Goal: Task Accomplishment & Management: Manage account settings

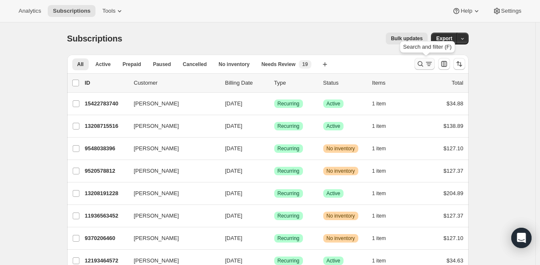
click at [418, 66] on icon "Search and filter results" at bounding box center [420, 64] width 8 height 8
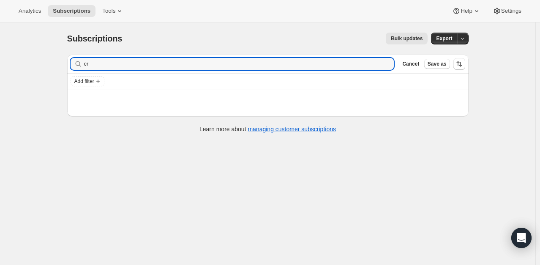
type input "c"
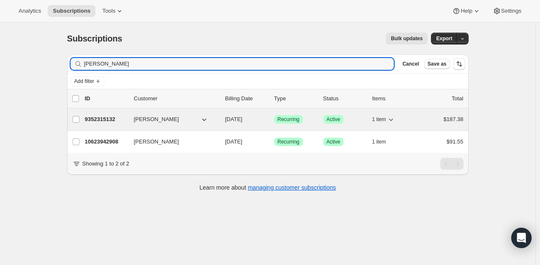
type input "[PERSON_NAME]"
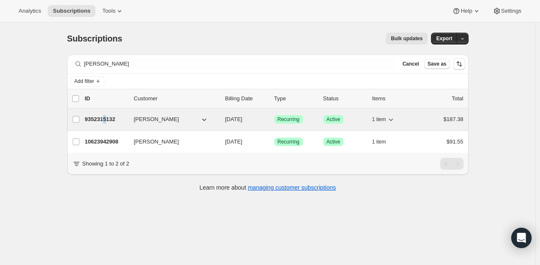
click at [107, 119] on p "9352315132" at bounding box center [106, 119] width 42 height 8
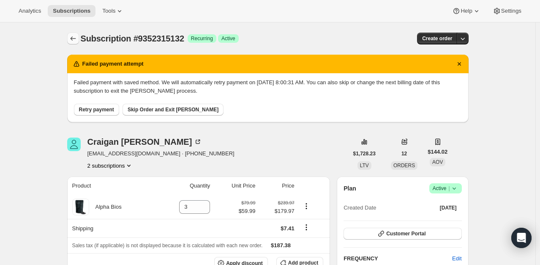
click at [71, 38] on icon "Subscriptions" at bounding box center [73, 38] width 8 height 8
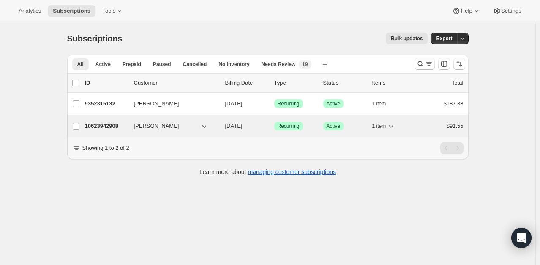
click at [100, 131] on div "10623942908 [PERSON_NAME] [DATE] Success Recurring Success Active 1 item $91.55" at bounding box center [274, 126] width 379 height 12
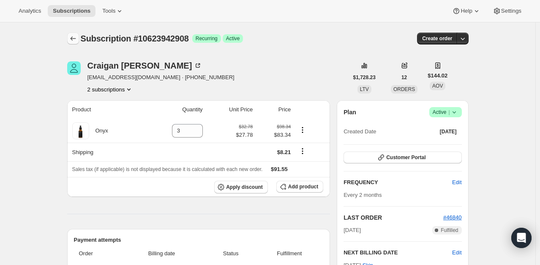
click at [73, 40] on icon "Subscriptions" at bounding box center [73, 38] width 8 height 8
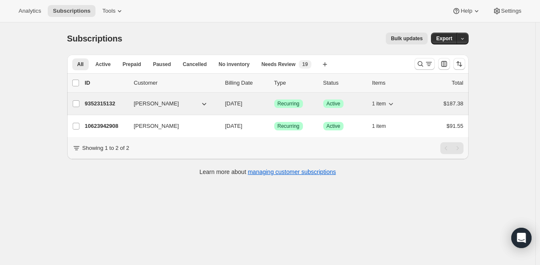
click at [186, 103] on button "[PERSON_NAME]" at bounding box center [171, 104] width 85 height 14
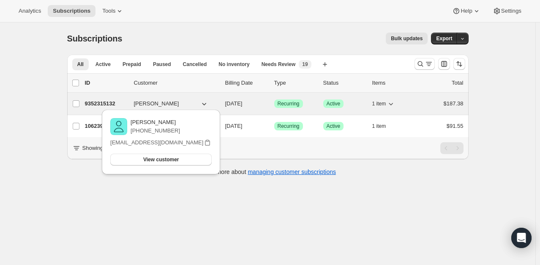
click at [146, 106] on span "[PERSON_NAME]" at bounding box center [156, 103] width 45 height 8
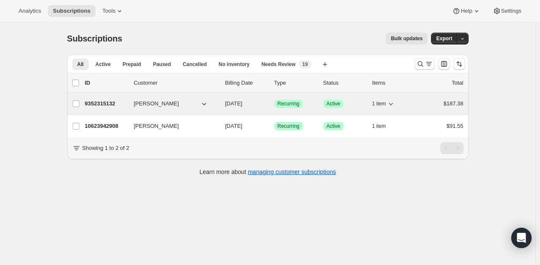
click at [106, 105] on p "9352315132" at bounding box center [106, 103] width 42 height 8
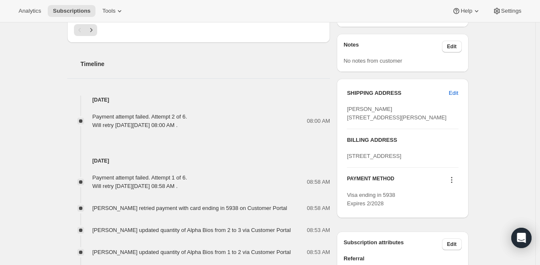
scroll to position [362, 0]
